Goal: Transaction & Acquisition: Download file/media

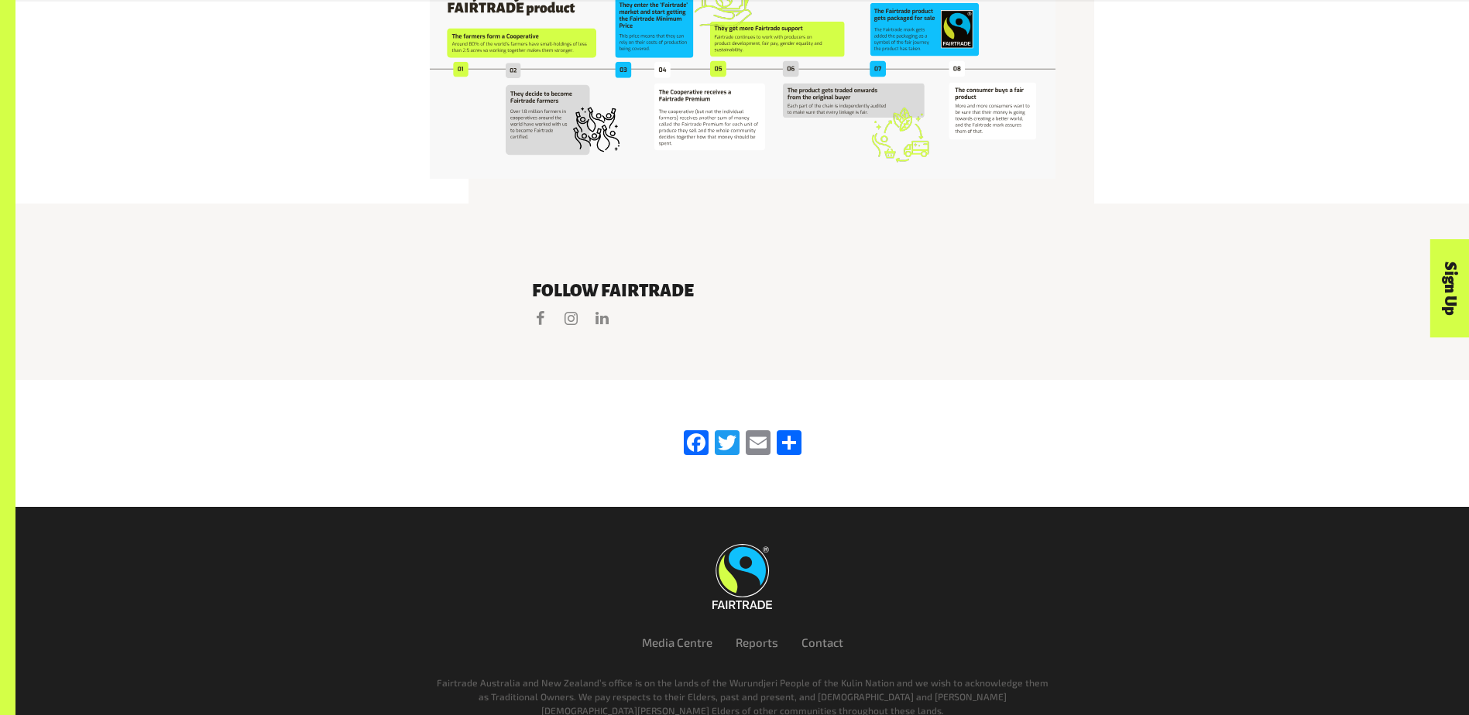
scroll to position [3298, 0]
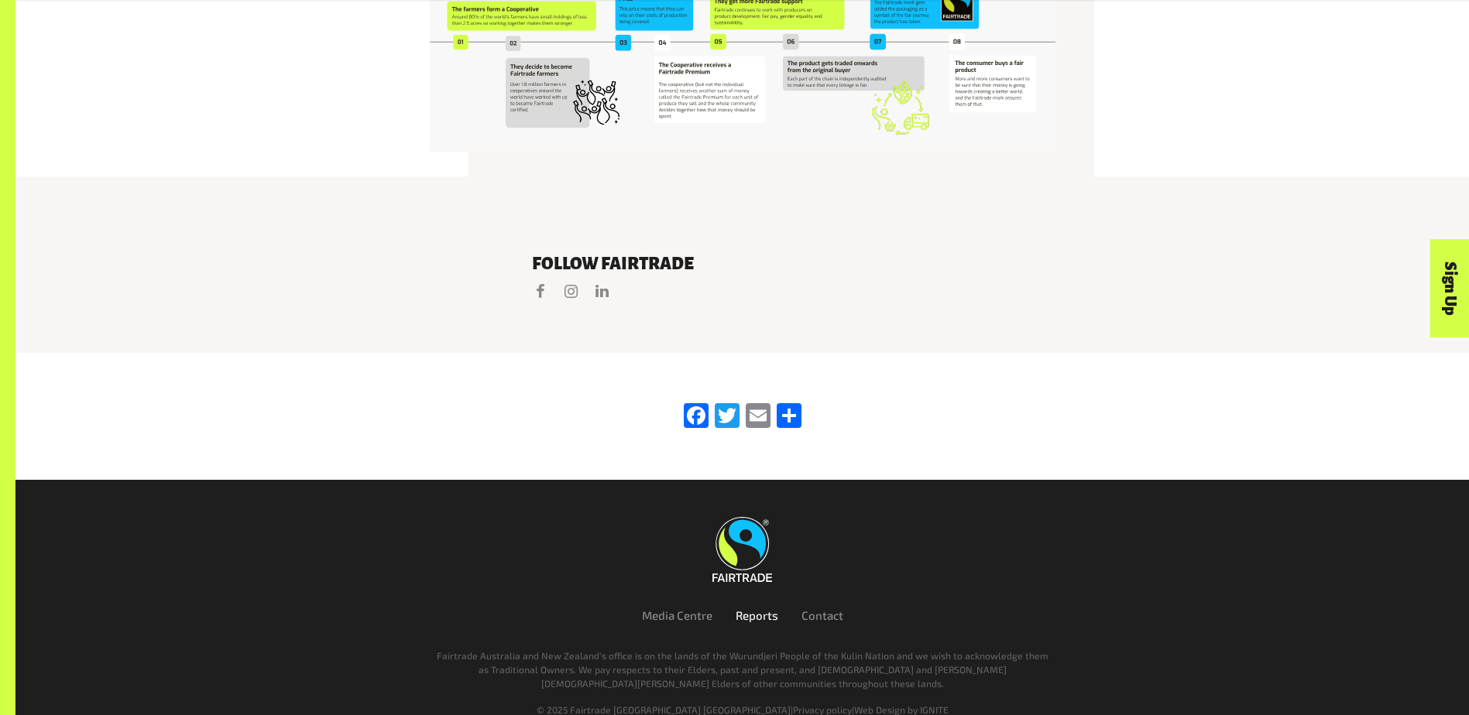
click at [743, 608] on link "Reports" at bounding box center [756, 615] width 43 height 14
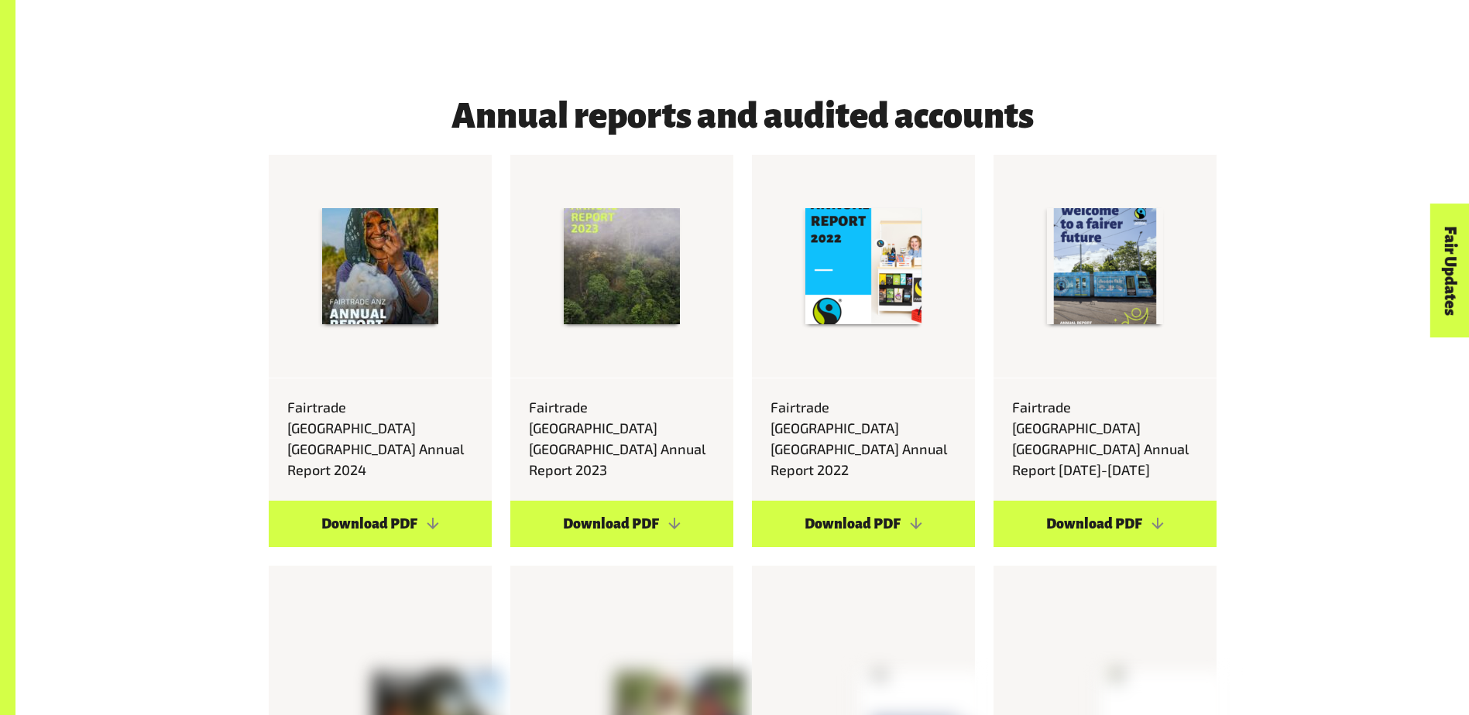
scroll to position [5961, 0]
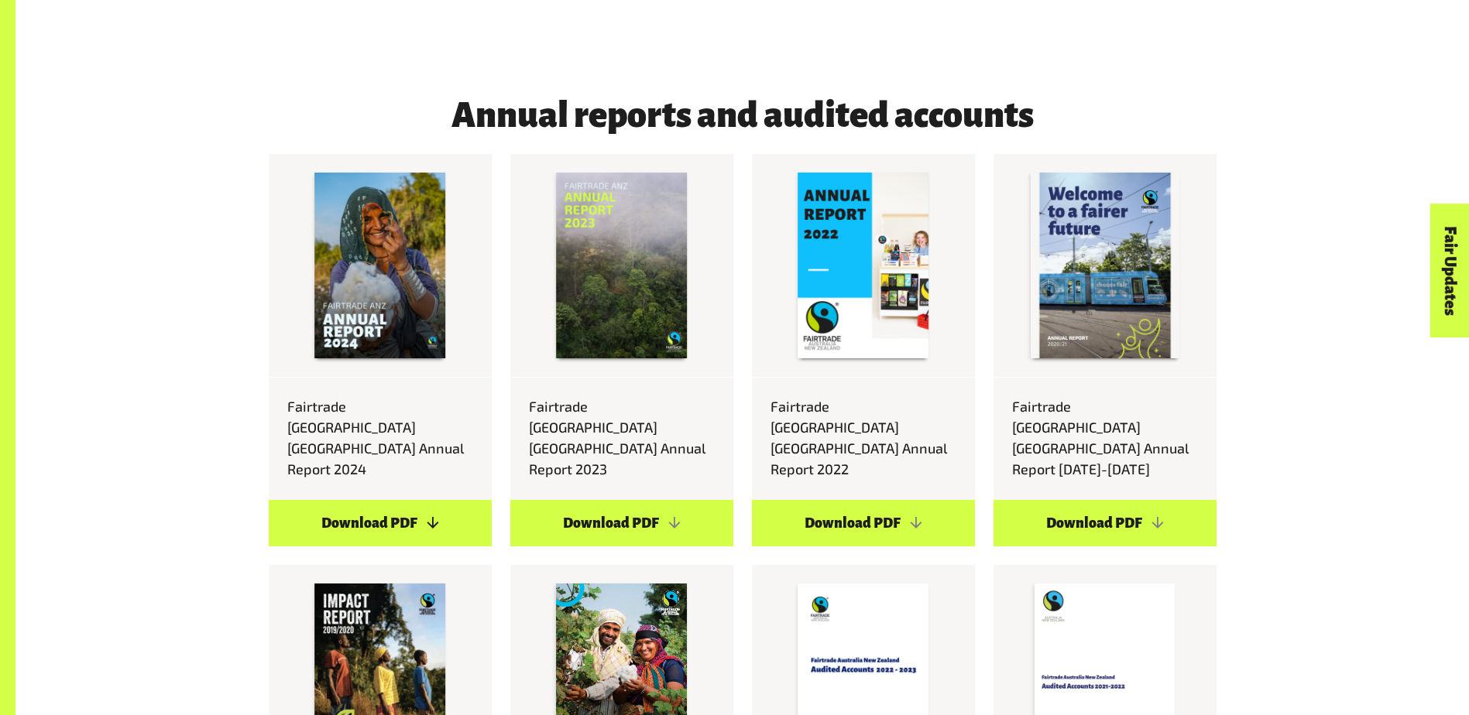
click at [384, 500] on link "Download PDF" at bounding box center [380, 523] width 223 height 46
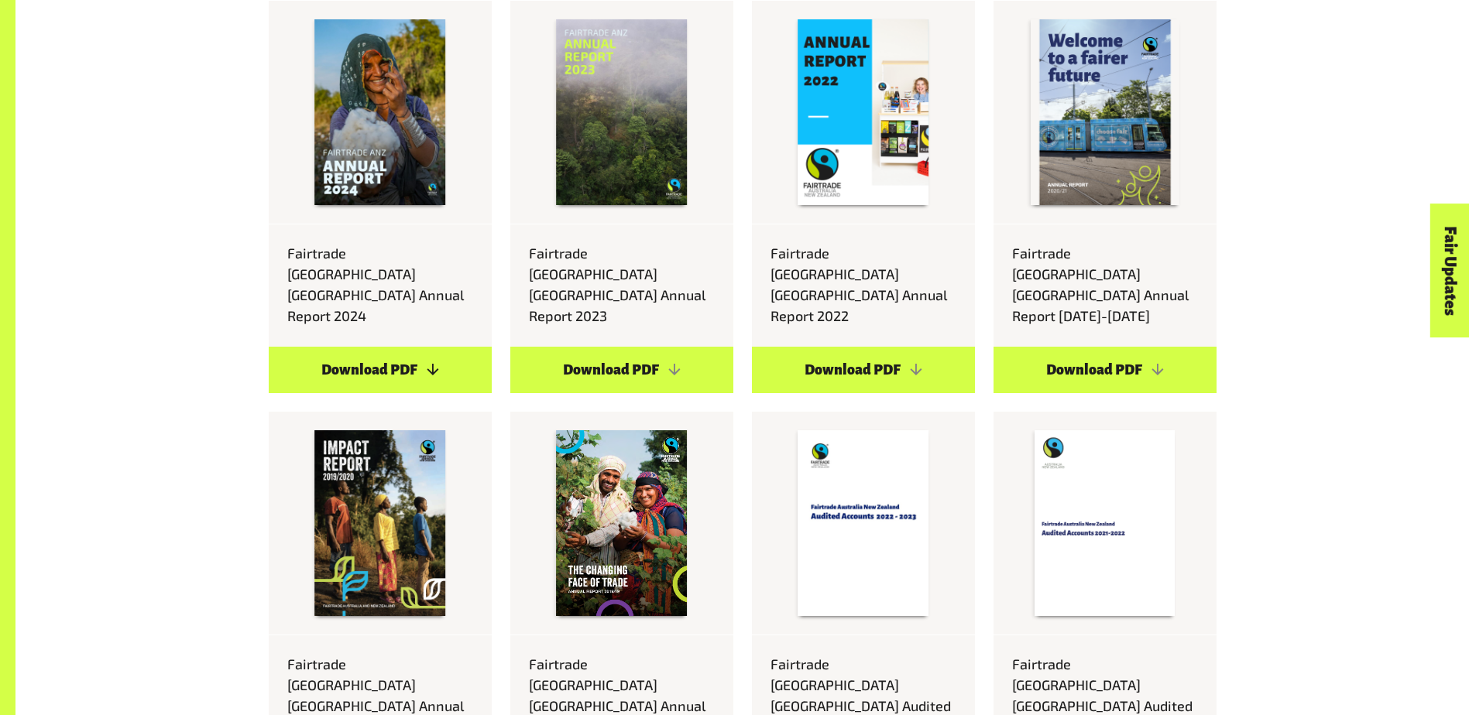
scroll to position [6116, 0]
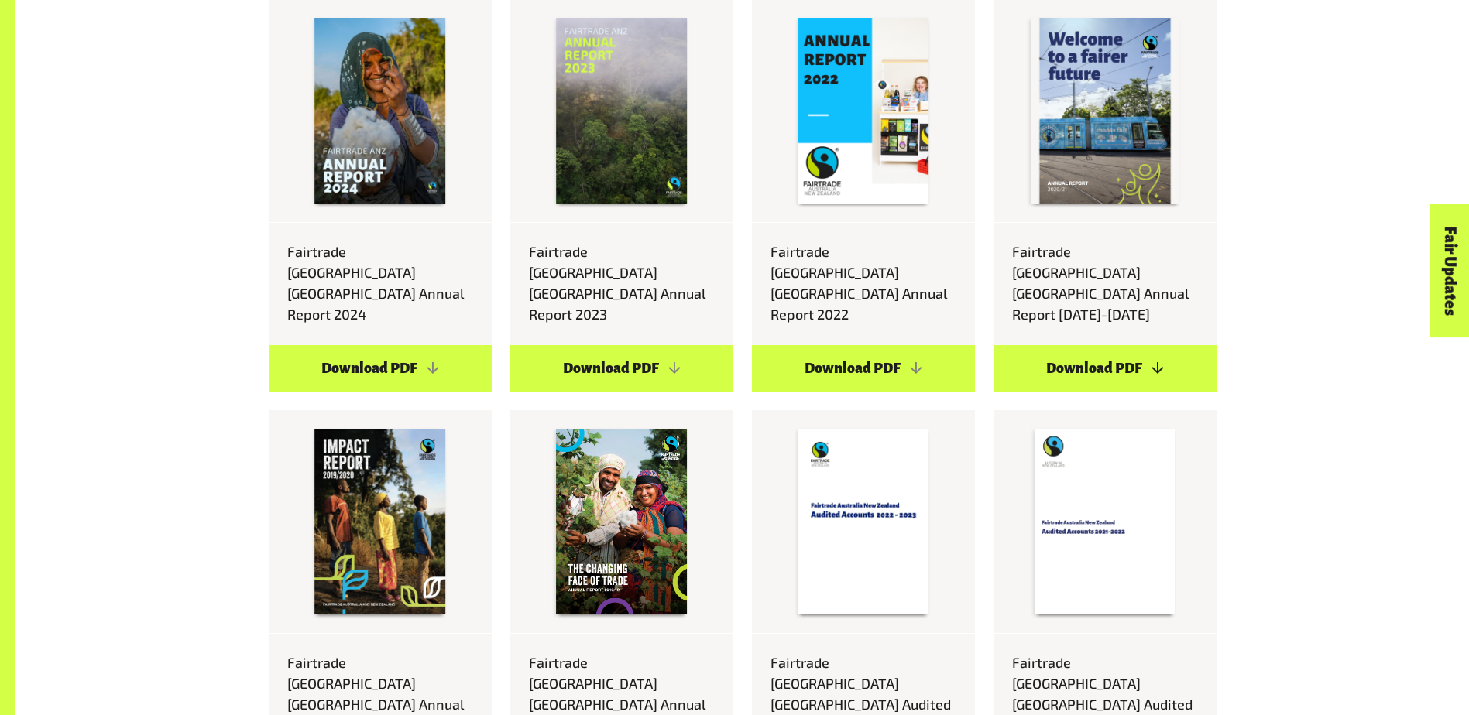
click at [1109, 345] on link "Download PDF" at bounding box center [1104, 368] width 223 height 46
click at [1095, 345] on link "Download PDF" at bounding box center [1104, 368] width 223 height 46
click at [842, 345] on link "Download PDF" at bounding box center [863, 368] width 223 height 46
click at [634, 345] on link "Download PDF" at bounding box center [621, 368] width 223 height 46
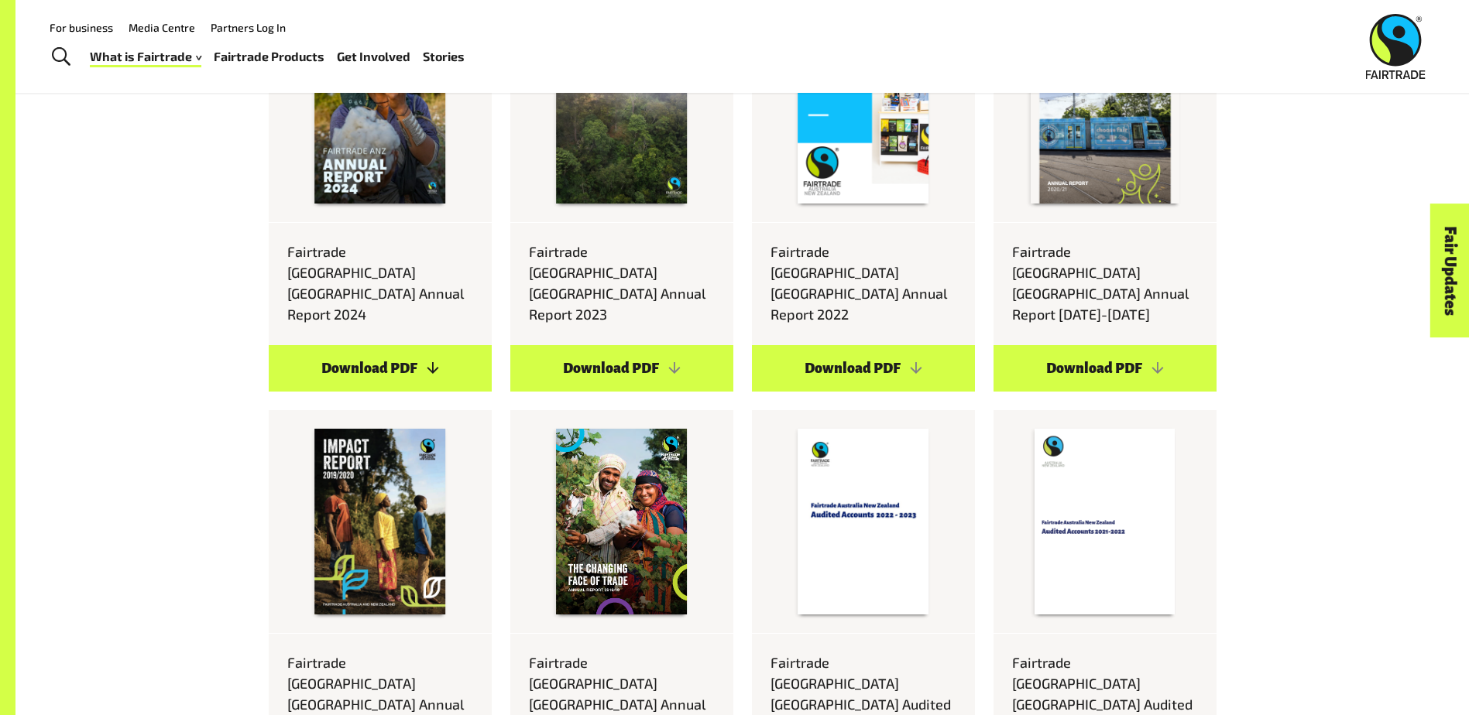
click at [365, 345] on link "Download PDF" at bounding box center [380, 368] width 223 height 46
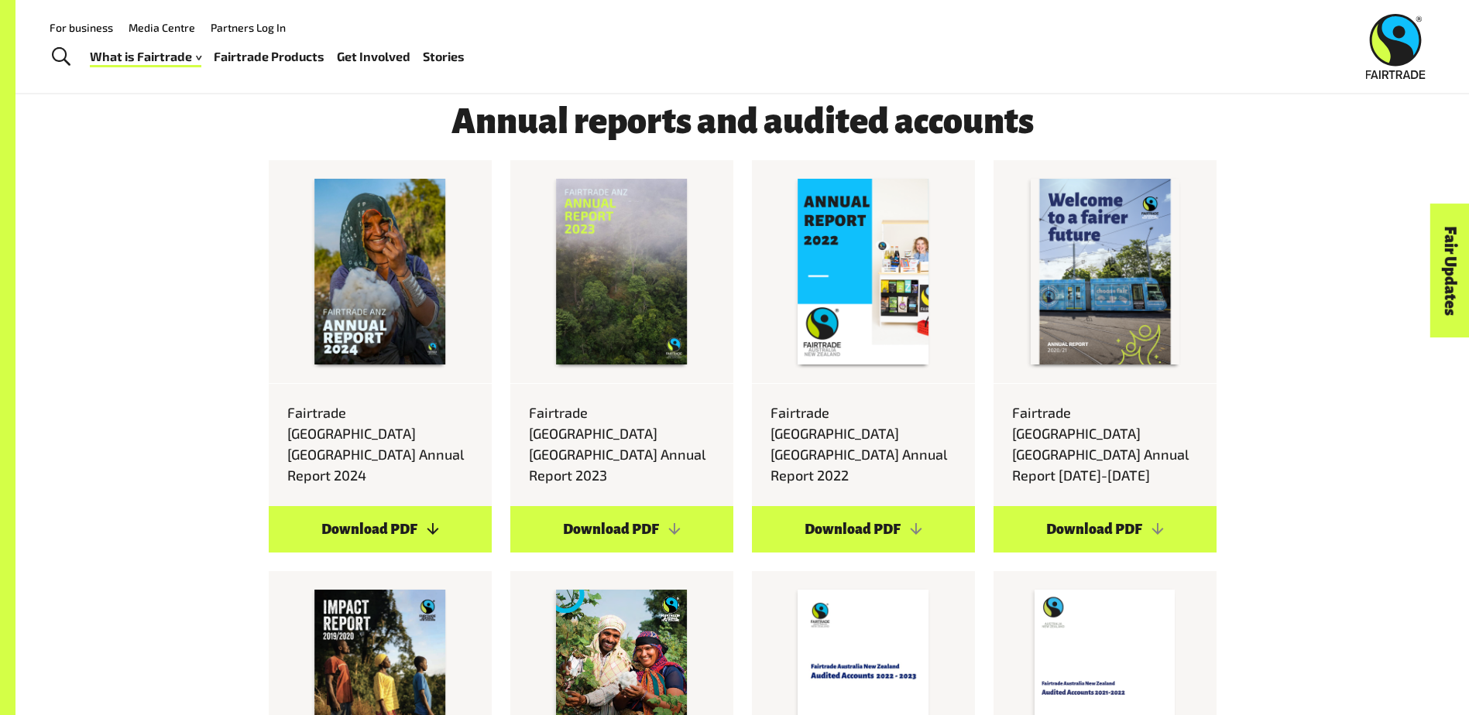
scroll to position [5883, 0]
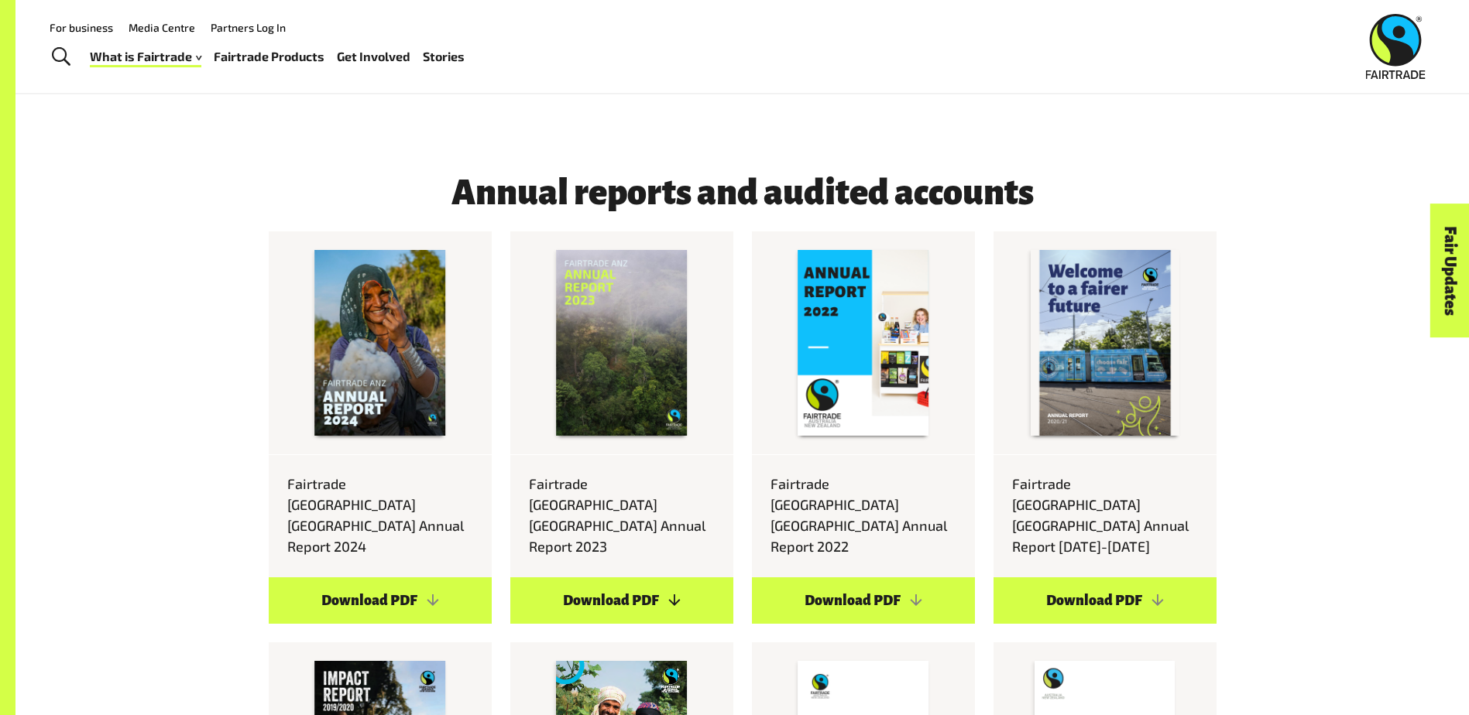
click at [619, 578] on link "Download PDF" at bounding box center [621, 601] width 223 height 46
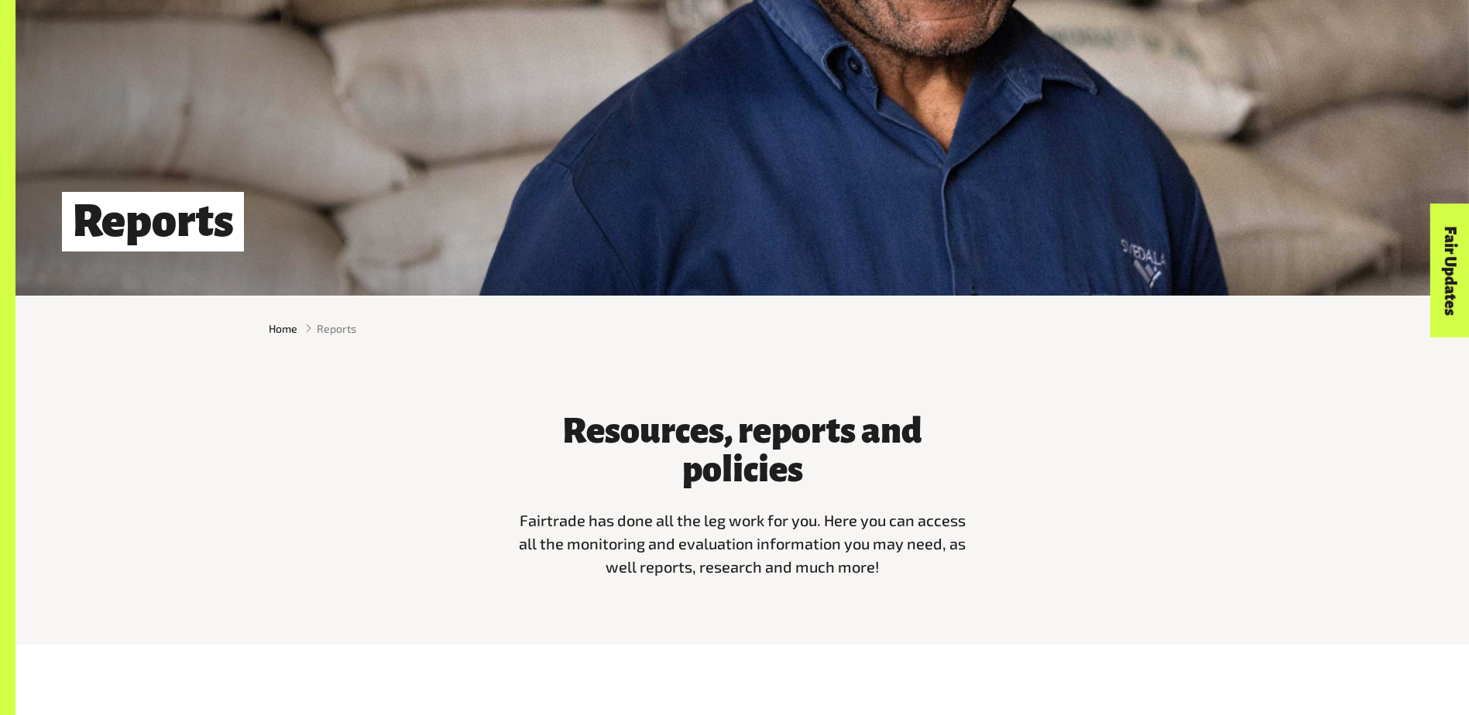
scroll to position [0, 0]
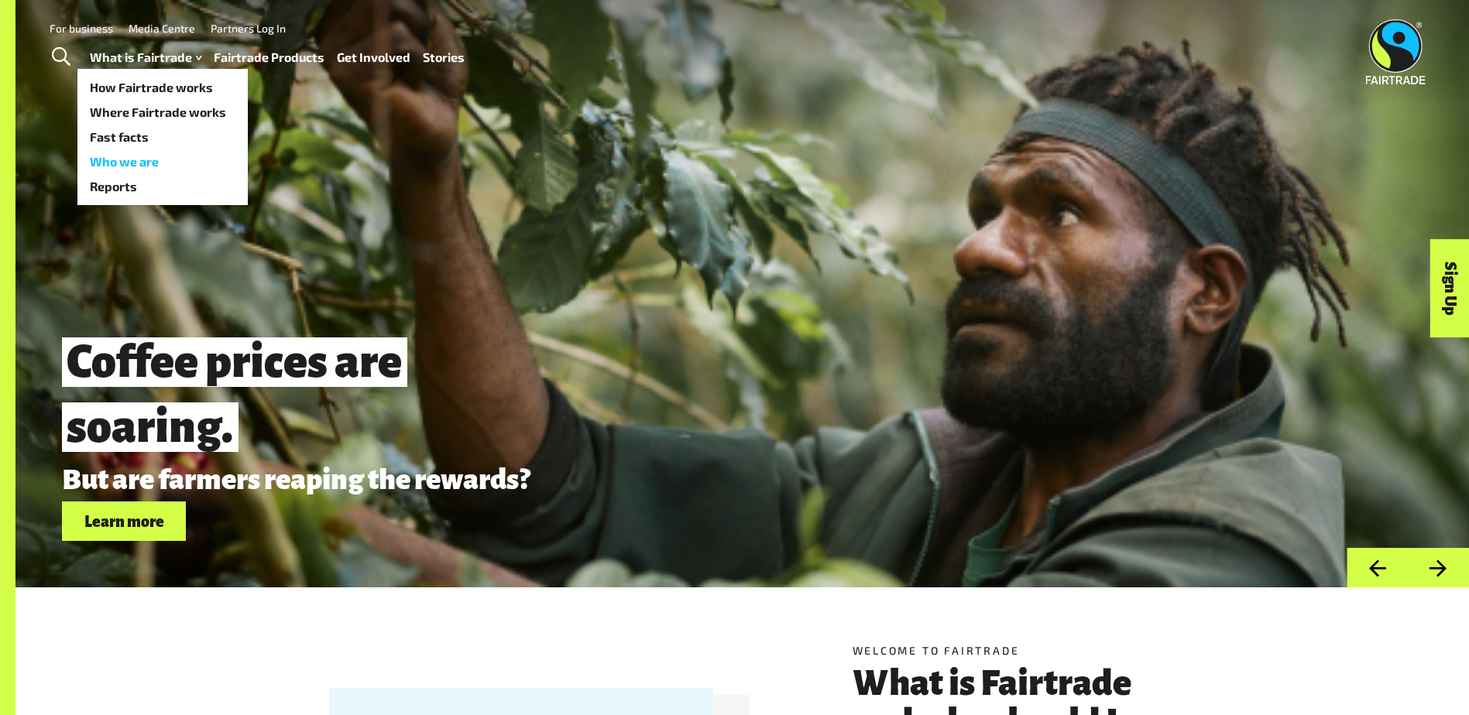
click at [116, 156] on link "Who we are" at bounding box center [162, 161] width 170 height 25
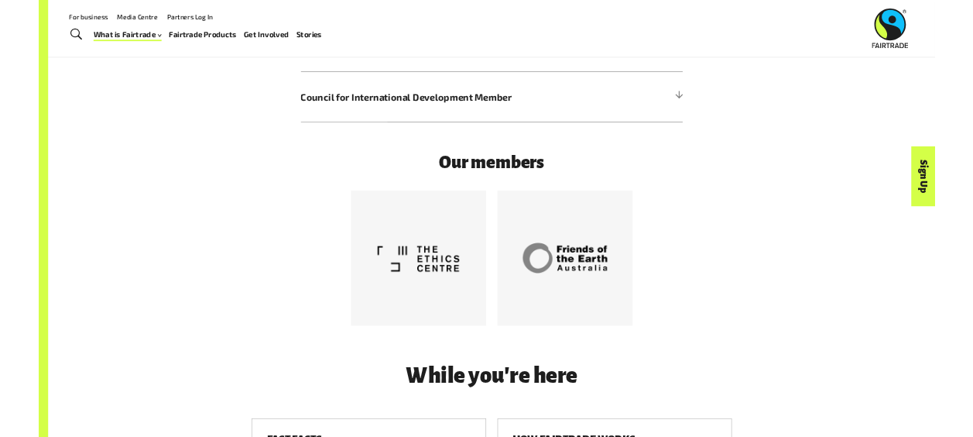
scroll to position [4100, 0]
